Goal: Task Accomplishment & Management: Use online tool/utility

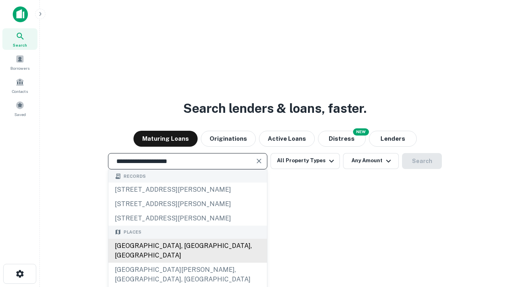
click at [187, 263] on div "[GEOGRAPHIC_DATA], [GEOGRAPHIC_DATA], [GEOGRAPHIC_DATA]" at bounding box center [187, 251] width 159 height 24
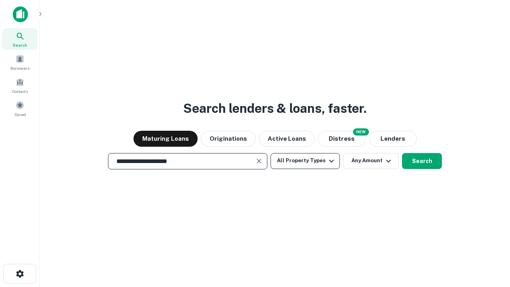
type input "**********"
click at [305, 161] on button "All Property Types" at bounding box center [305, 161] width 69 height 16
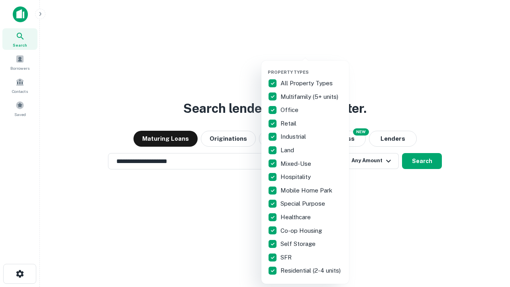
click at [312, 67] on button "button" at bounding box center [312, 67] width 88 height 0
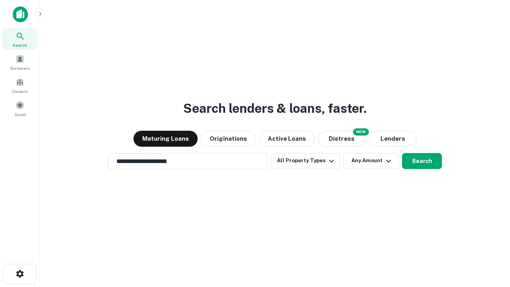
scroll to position [5, 96]
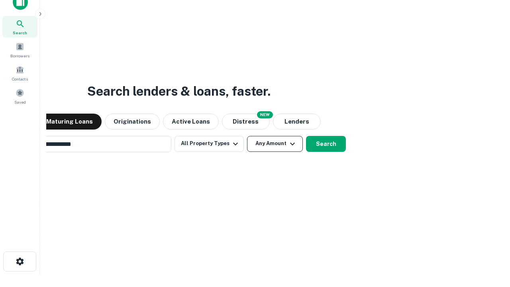
click at [247, 136] on button "Any Amount" at bounding box center [275, 144] width 56 height 16
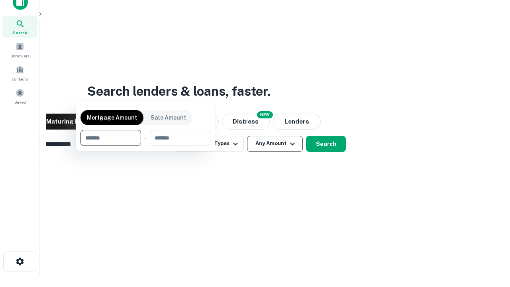
scroll to position [13, 0]
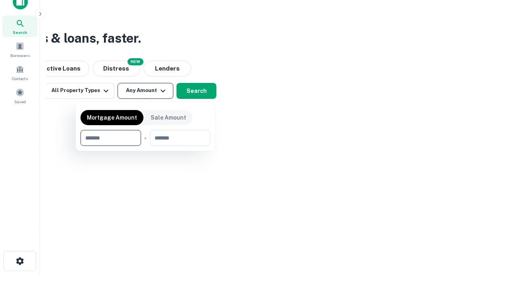
type input "*******"
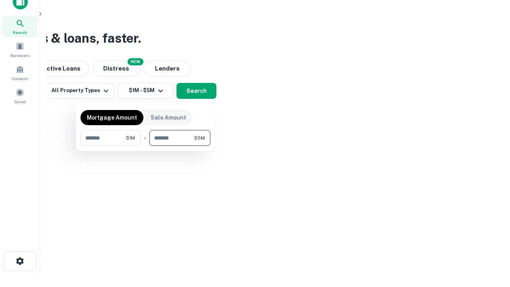
type input "*******"
click at [146, 146] on button "button" at bounding box center [146, 146] width 130 height 0
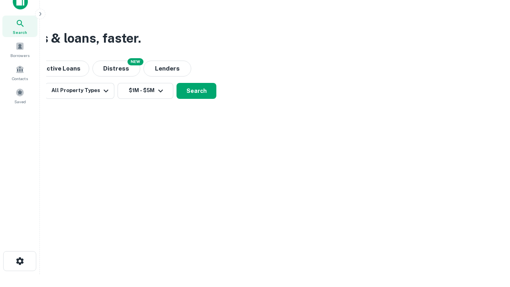
scroll to position [5, 147]
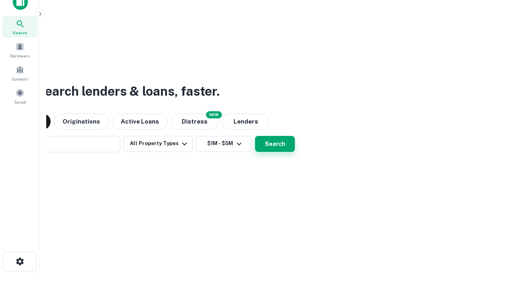
click at [255, 136] on button "Search" at bounding box center [275, 144] width 40 height 16
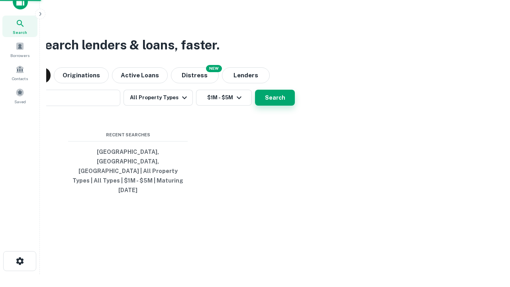
scroll to position [21, 226]
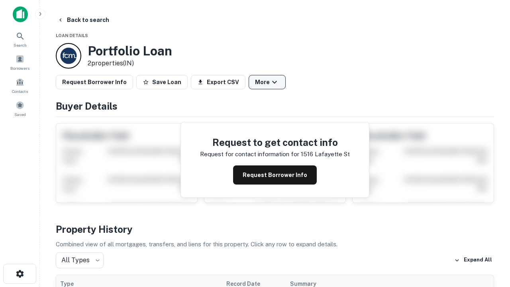
click at [267, 82] on button "More" at bounding box center [267, 82] width 37 height 14
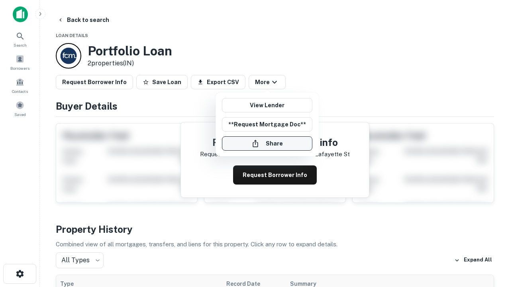
click at [267, 144] on button "Share" at bounding box center [267, 143] width 91 height 14
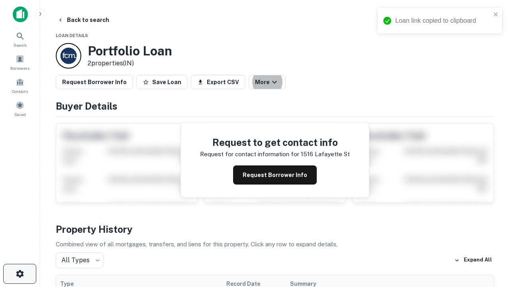
click at [20, 274] on icon "button" at bounding box center [20, 274] width 10 height 10
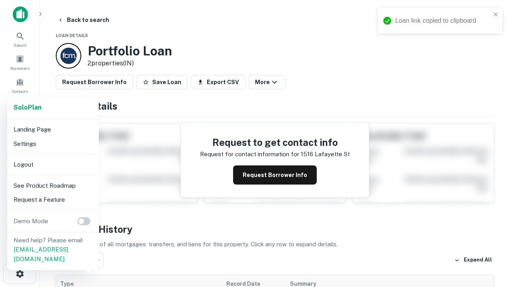
click at [53, 164] on li "Logout" at bounding box center [52, 165] width 85 height 14
